Goal: Information Seeking & Learning: Check status

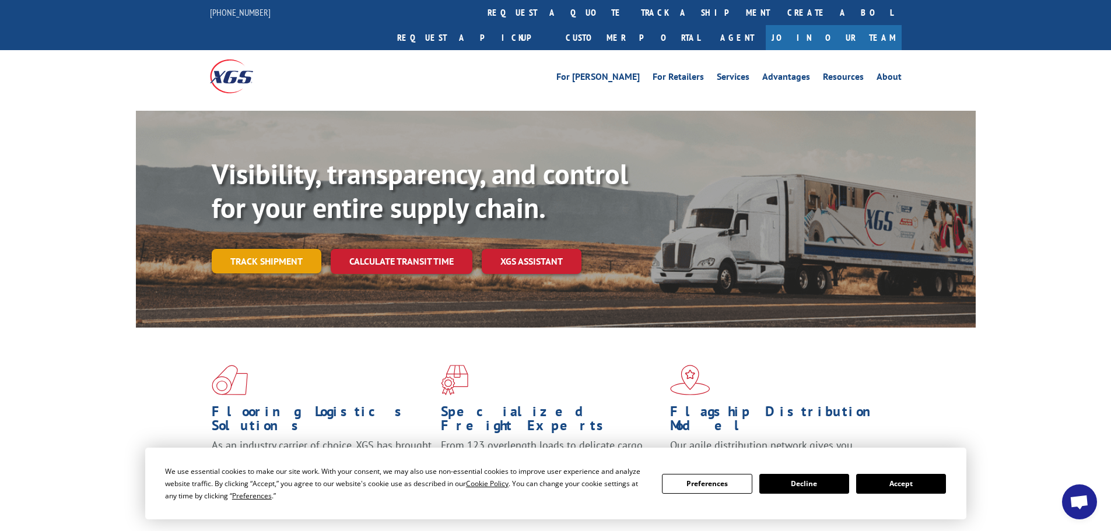
click at [247, 249] on link "Track shipment" at bounding box center [267, 261] width 110 height 25
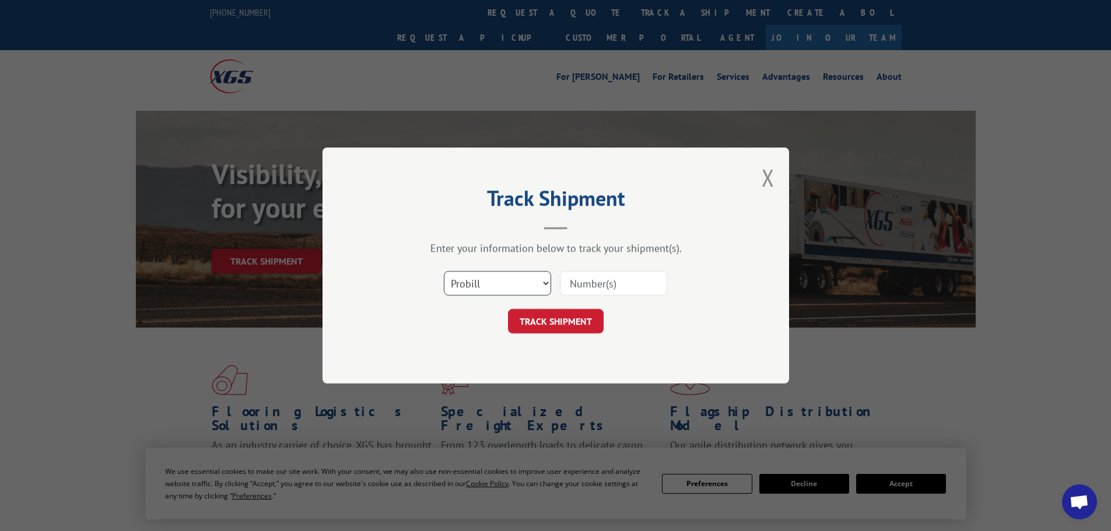
click at [532, 281] on select "Select category... Probill BOL PO" at bounding box center [497, 283] width 107 height 25
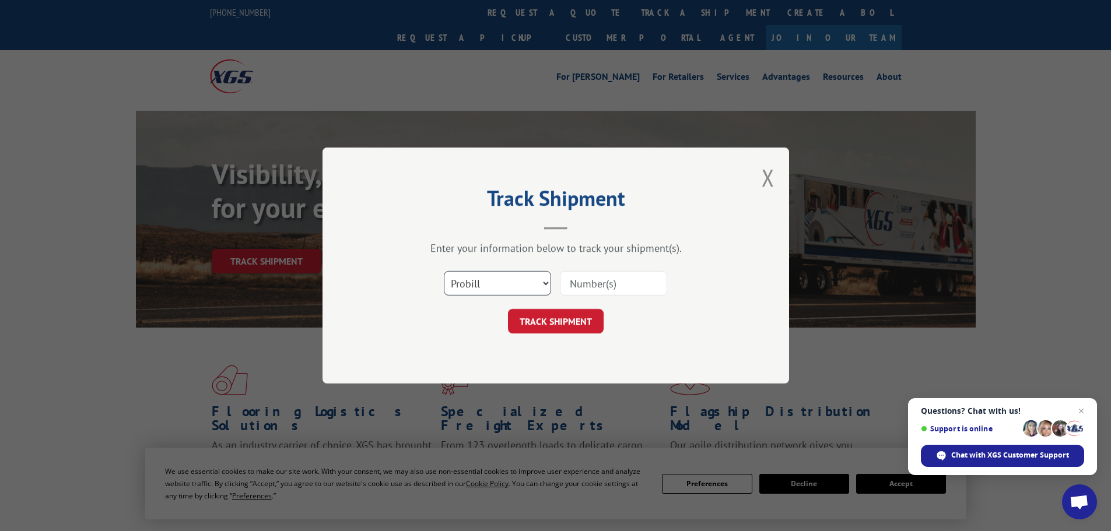
select select "po"
click at [444, 271] on select "Select category... Probill BOL PO" at bounding box center [497, 283] width 107 height 25
click at [576, 286] on input at bounding box center [613, 283] width 107 height 25
paste input "22532988"
type input "22532988"
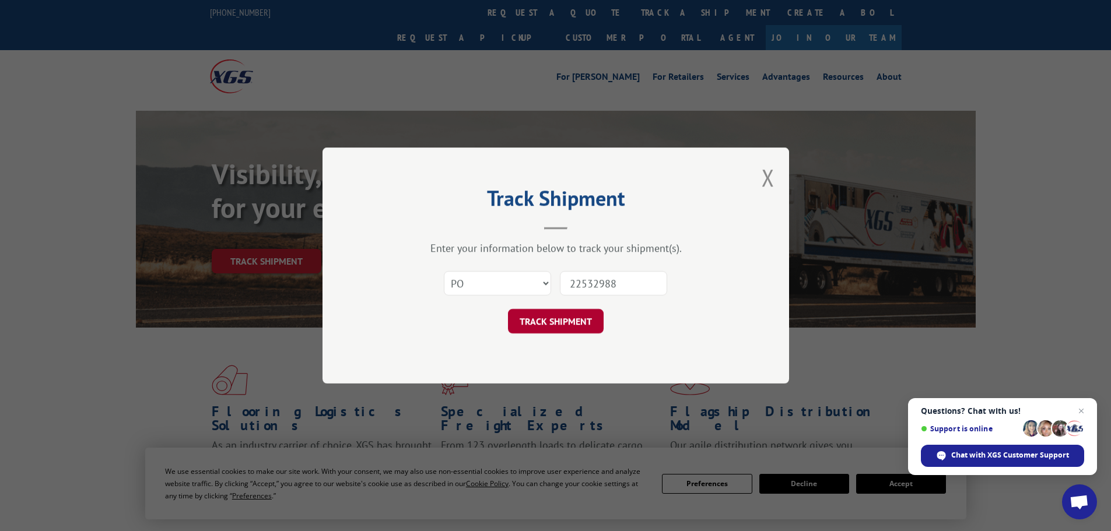
click at [562, 322] on button "TRACK SHIPMENT" at bounding box center [556, 321] width 96 height 25
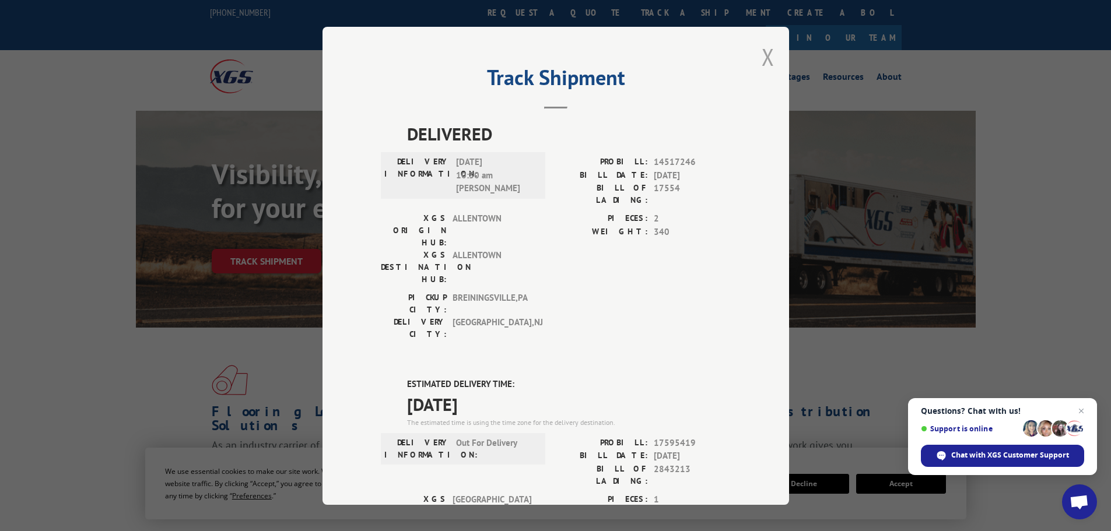
click at [762, 54] on button "Close modal" at bounding box center [768, 56] width 13 height 31
